Goal: Information Seeking & Learning: Find specific fact

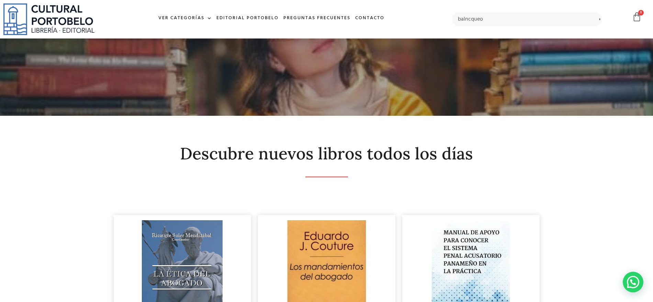
click at [471, 20] on input "balncqueo" at bounding box center [527, 19] width 150 height 14
type input "baqueo"
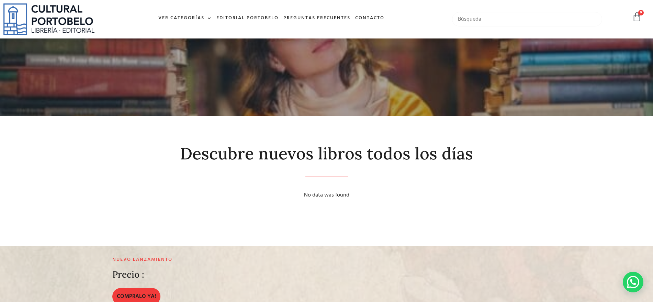
click at [482, 15] on input "text" at bounding box center [527, 19] width 150 height 14
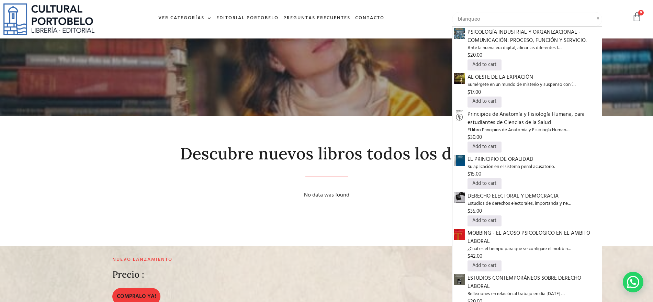
type input "blanqueo"
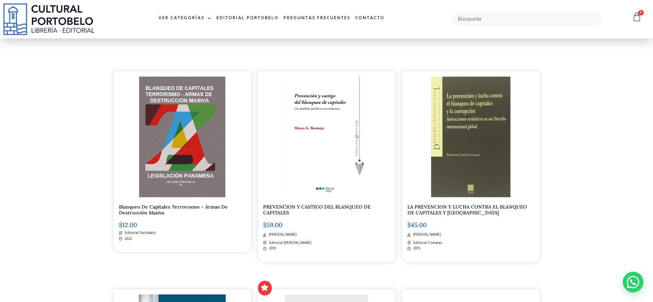
scroll to position [129, 0]
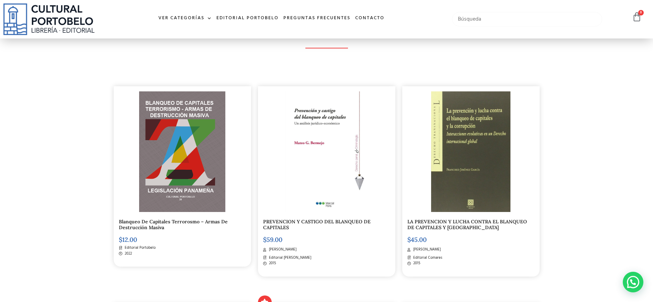
click at [515, 21] on input "text" at bounding box center [527, 19] width 150 height 14
type input "codigo de trabajo"
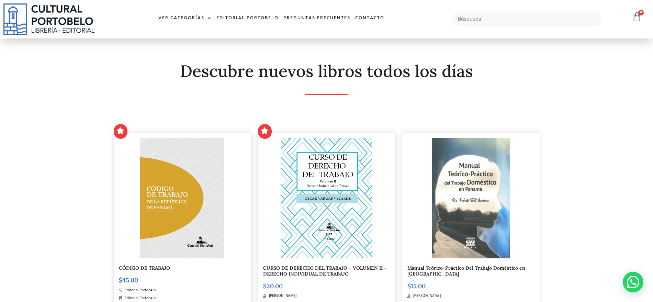
scroll to position [86, 0]
